Goal: Find specific page/section: Find specific page/section

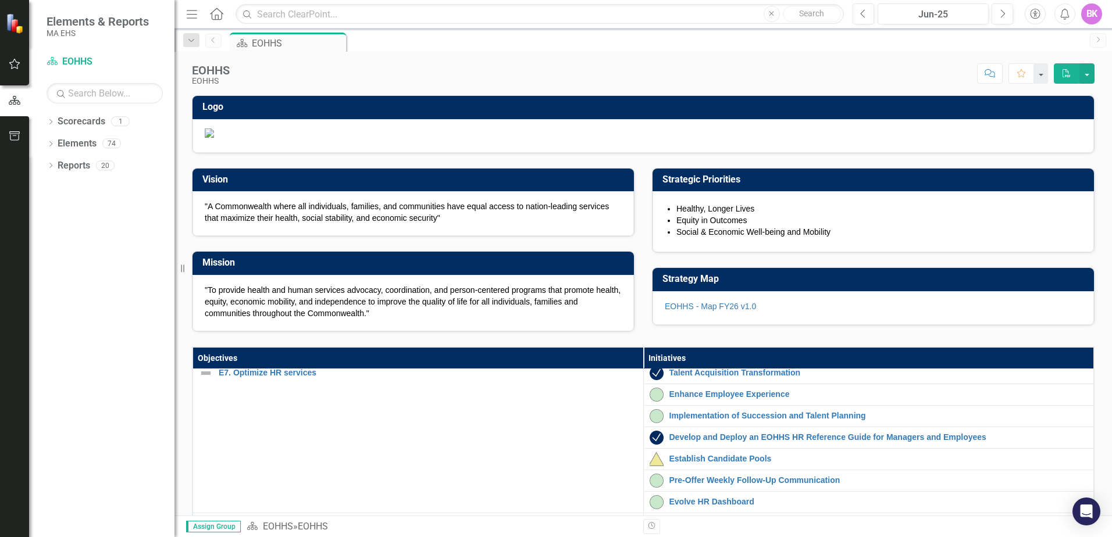
click at [252, 45] on div "EOHHS" at bounding box center [297, 43] width 91 height 15
click at [276, 37] on div "EOHHS" at bounding box center [297, 43] width 91 height 15
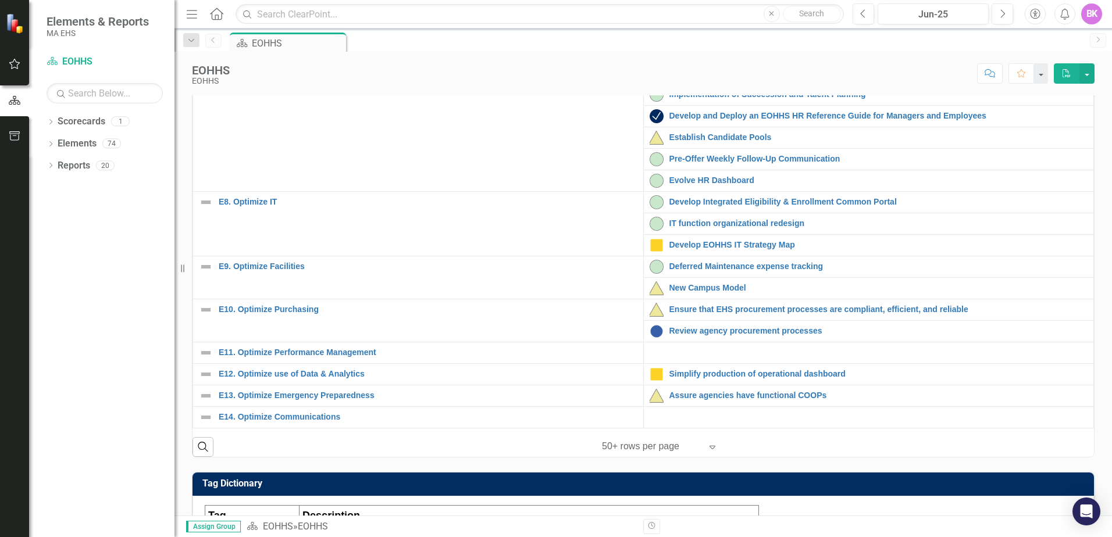
scroll to position [349, 0]
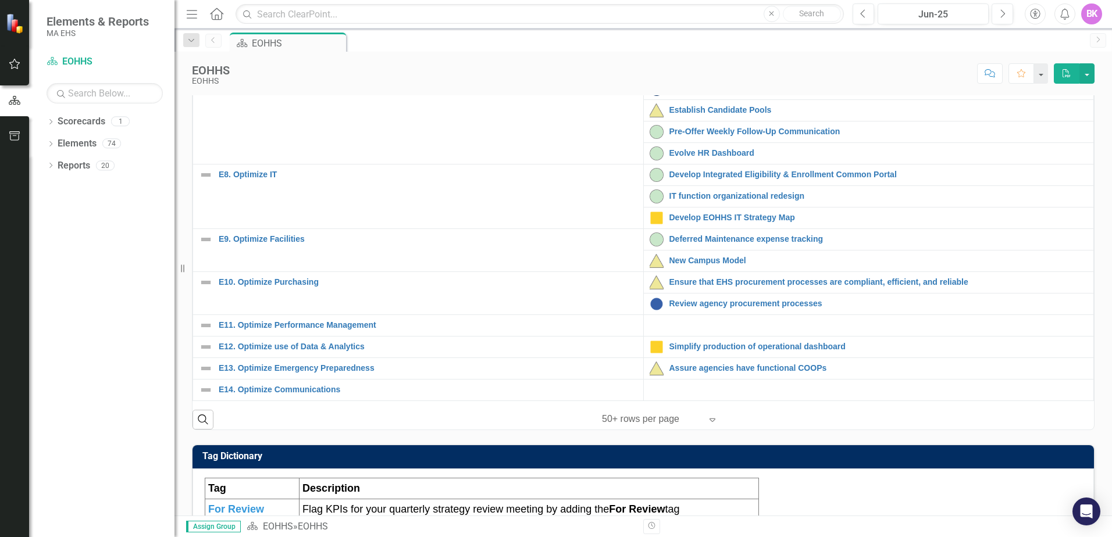
click at [719, 268] on div "New Campus Model" at bounding box center [868, 261] width 438 height 14
click at [712, 265] on link "New Campus Model" at bounding box center [878, 260] width 419 height 9
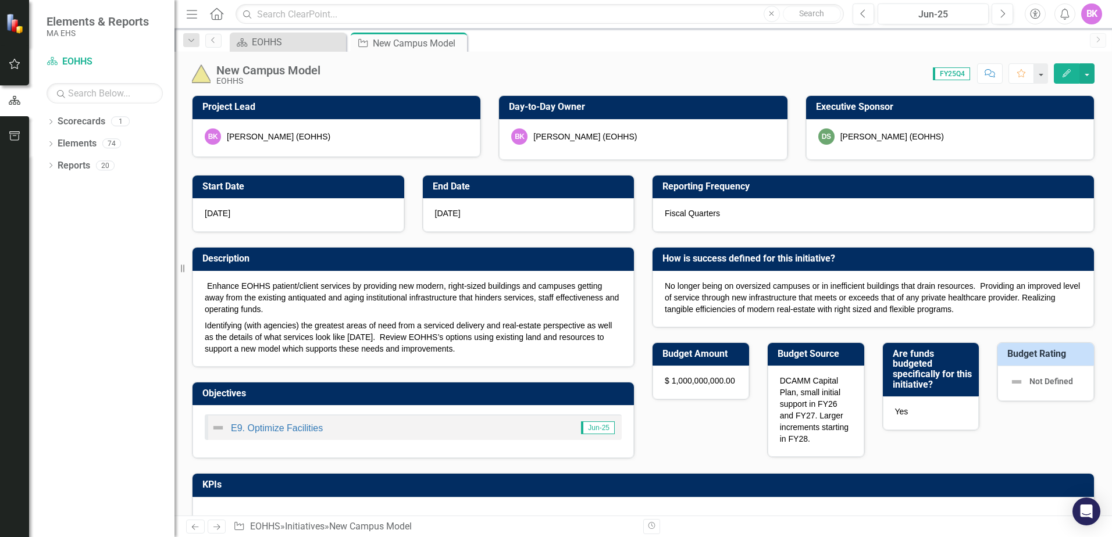
checkbox input "true"
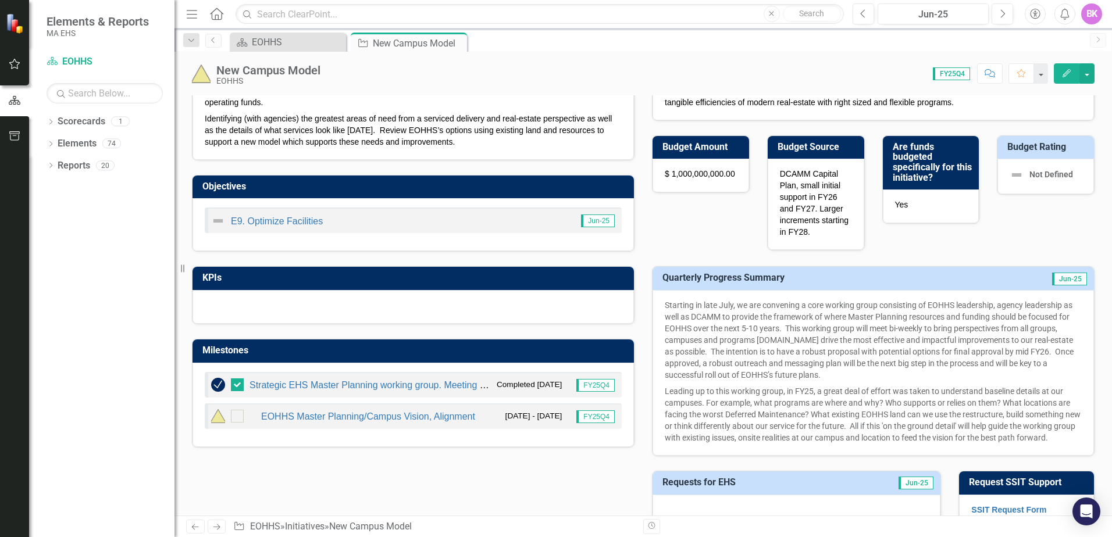
scroll to position [233, 0]
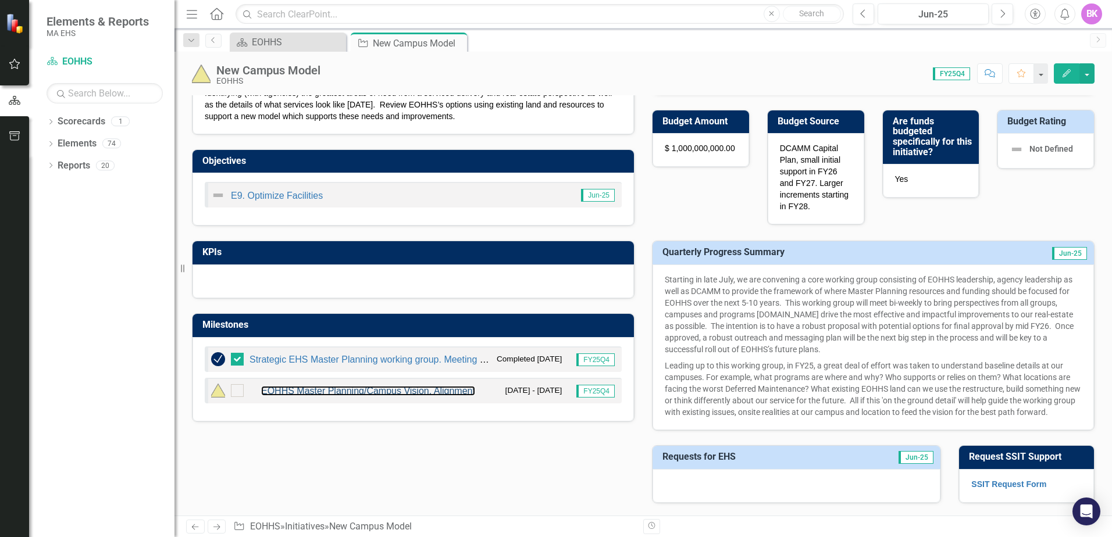
click at [381, 394] on link "EOHHS Master Planning/Campus Vision, Alignment" at bounding box center [368, 391] width 214 height 10
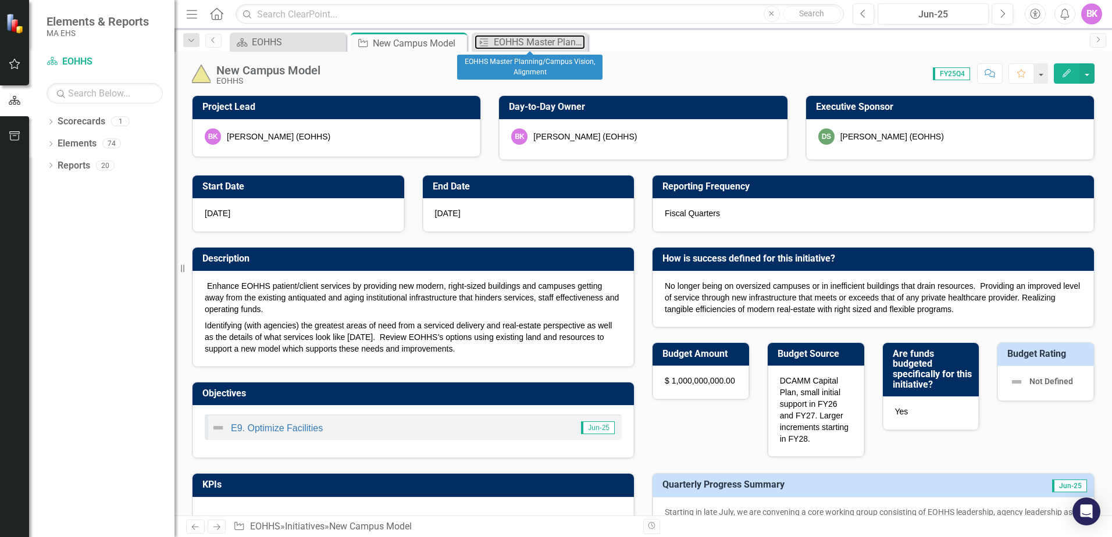
click at [513, 44] on div "EOHHS Master Planning/Campus Vision, Alignment" at bounding box center [539, 42] width 91 height 15
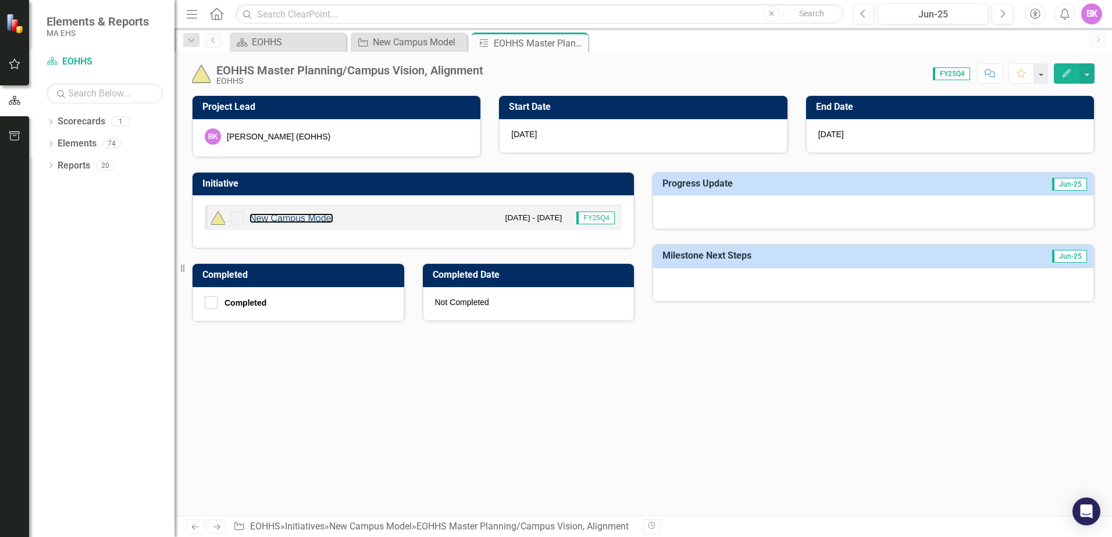
click at [330, 215] on link "New Campus Model" at bounding box center [291, 218] width 84 height 10
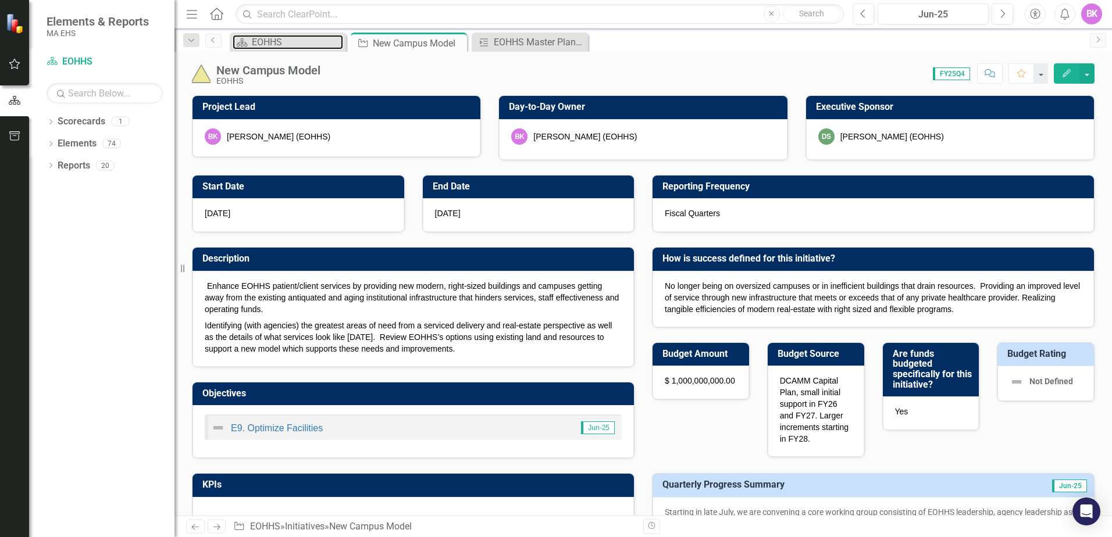
click at [247, 45] on icon "Scorecard" at bounding box center [242, 42] width 12 height 9
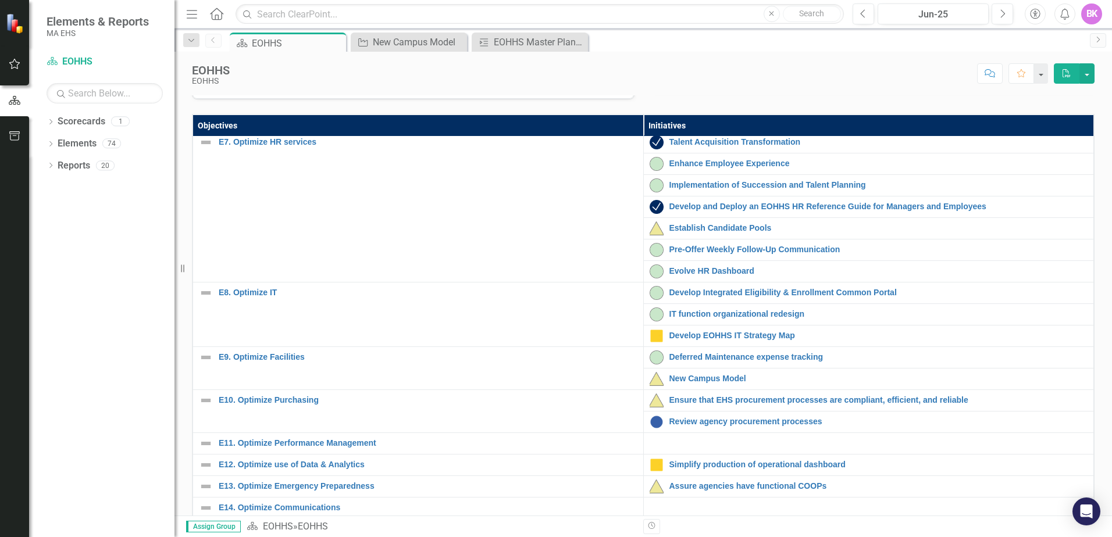
scroll to position [359, 0]
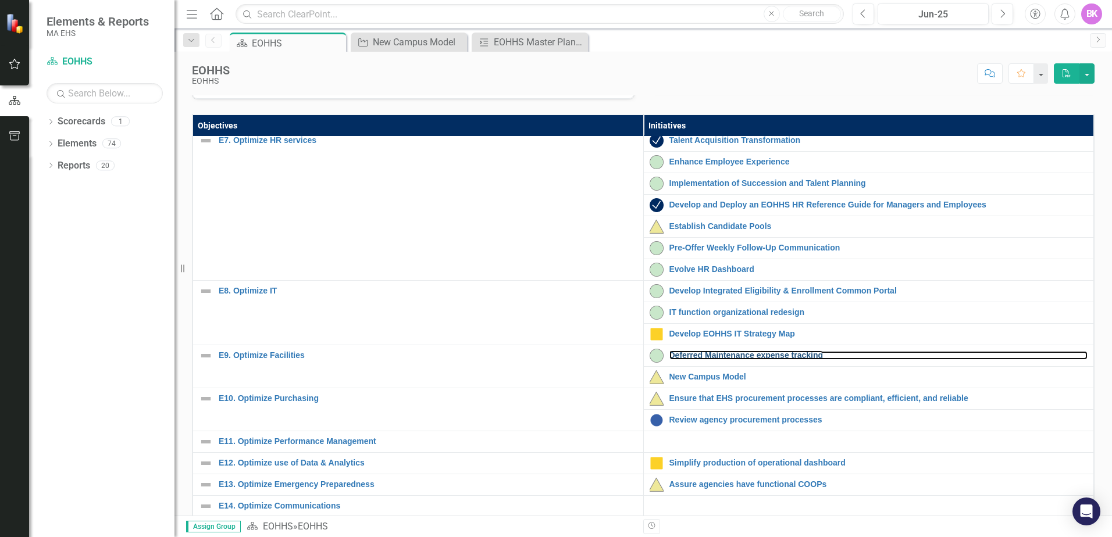
click at [809, 360] on link "Deferred Maintenance expense tracking" at bounding box center [878, 355] width 419 height 9
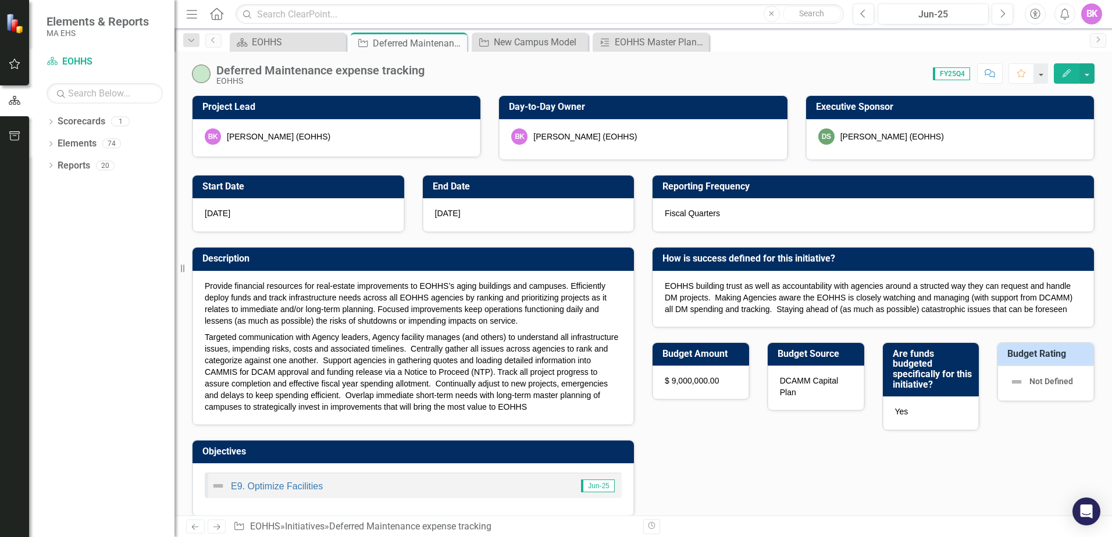
checkbox input "true"
click at [536, 42] on div "New Campus Model" at bounding box center [539, 42] width 91 height 15
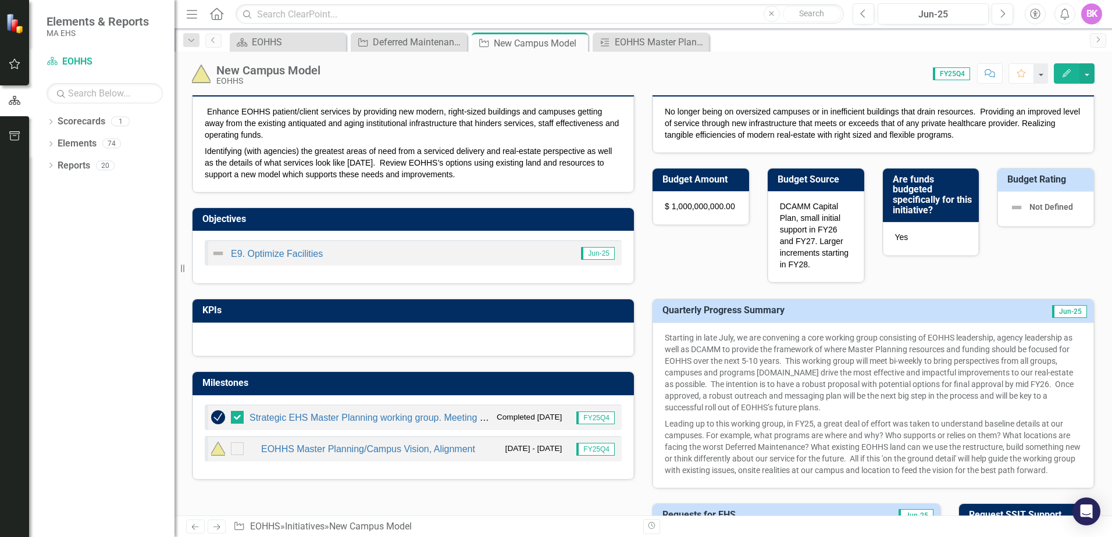
scroll to position [233, 0]
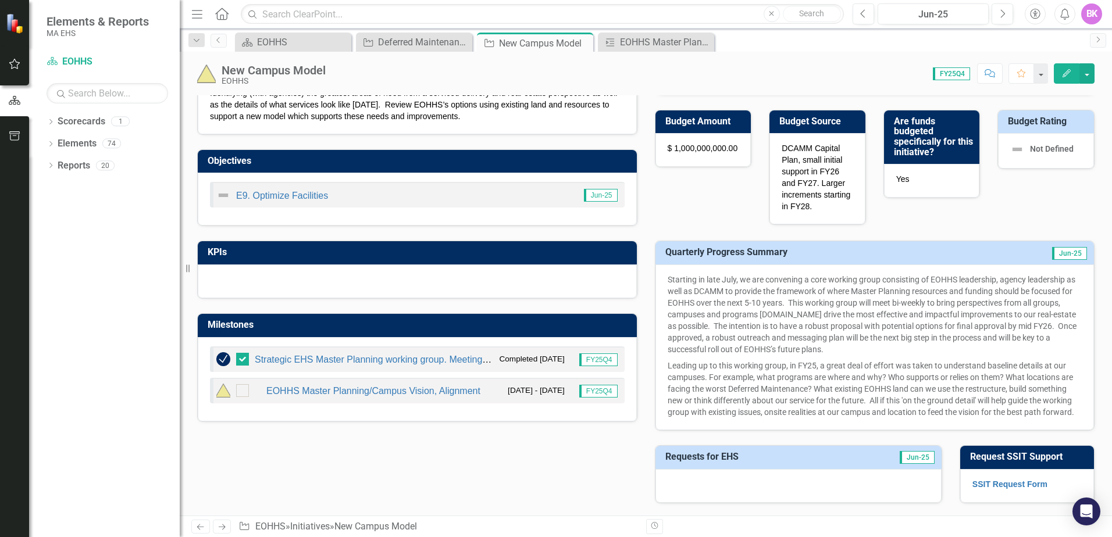
click at [180, 274] on div "Resize" at bounding box center [184, 268] width 9 height 537
